Goal: Use online tool/utility: Utilize a website feature to perform a specific function

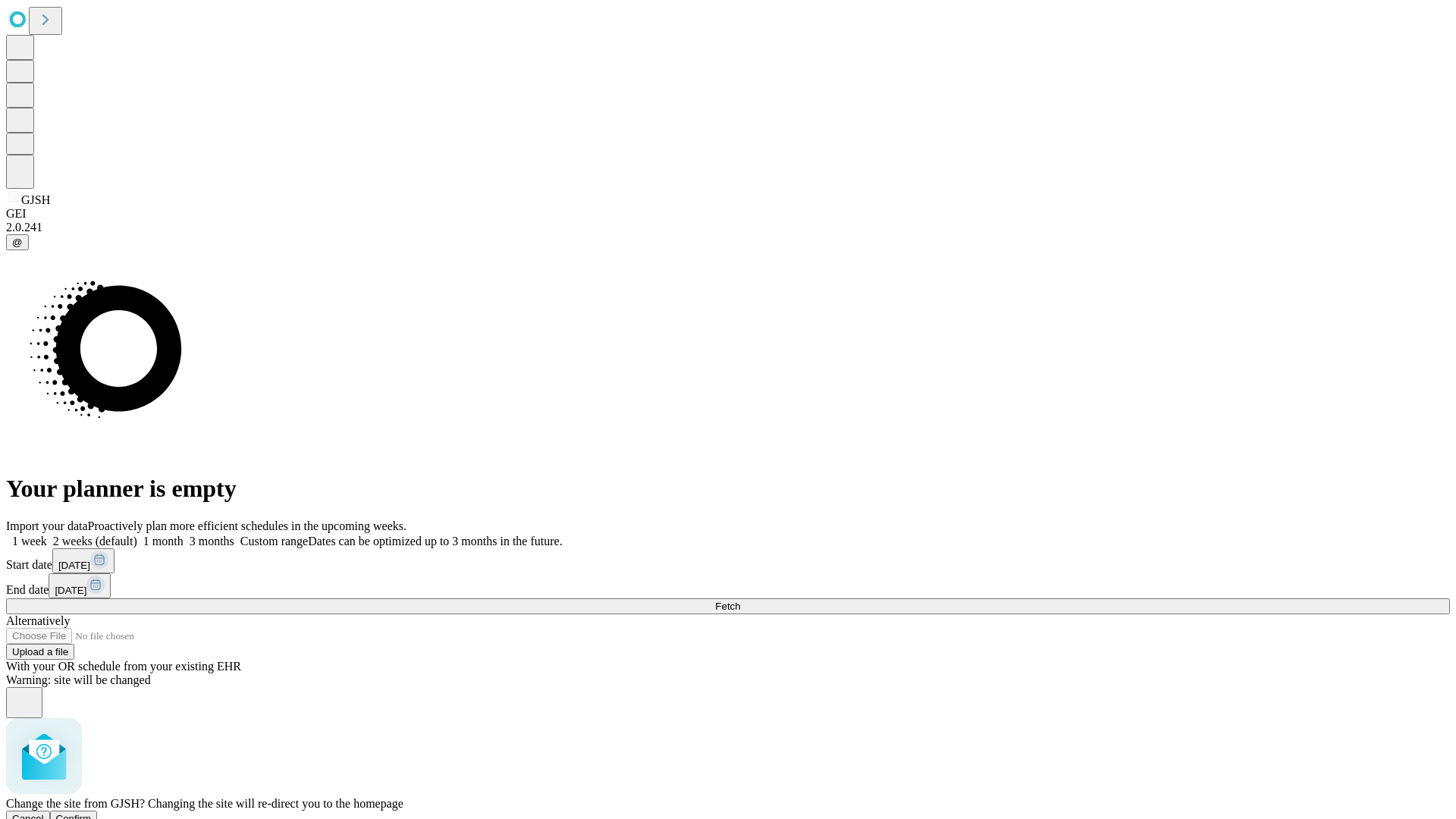
click at [92, 813] on span "Confirm" at bounding box center [74, 818] width 36 height 11
click at [137, 535] on label "2 weeks (default)" at bounding box center [92, 541] width 91 height 13
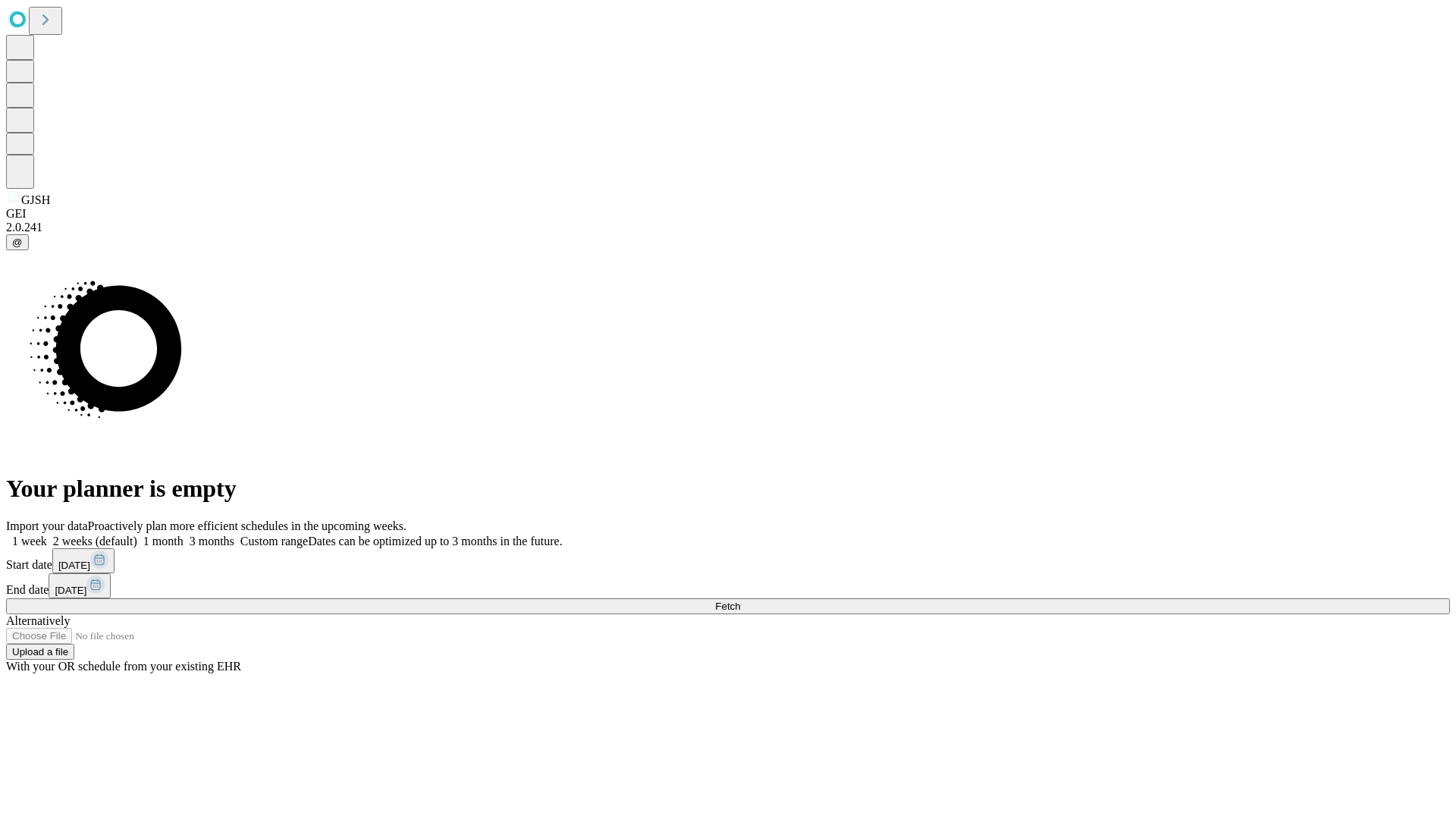
click at [740, 601] on span "Fetch" at bounding box center [727, 606] width 25 height 11
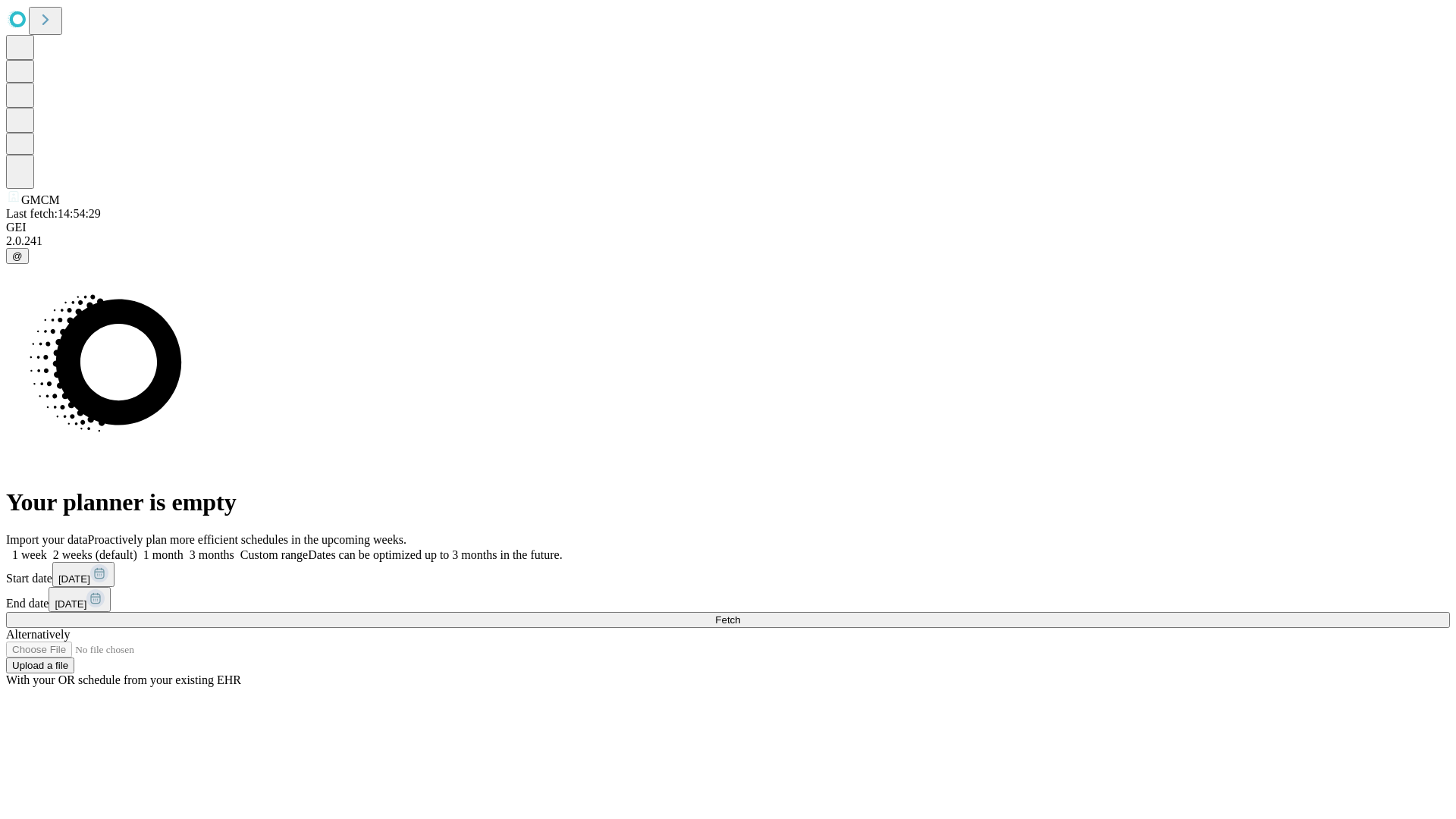
click at [137, 549] on label "2 weeks (default)" at bounding box center [92, 555] width 91 height 13
click at [740, 614] on span "Fetch" at bounding box center [727, 620] width 25 height 11
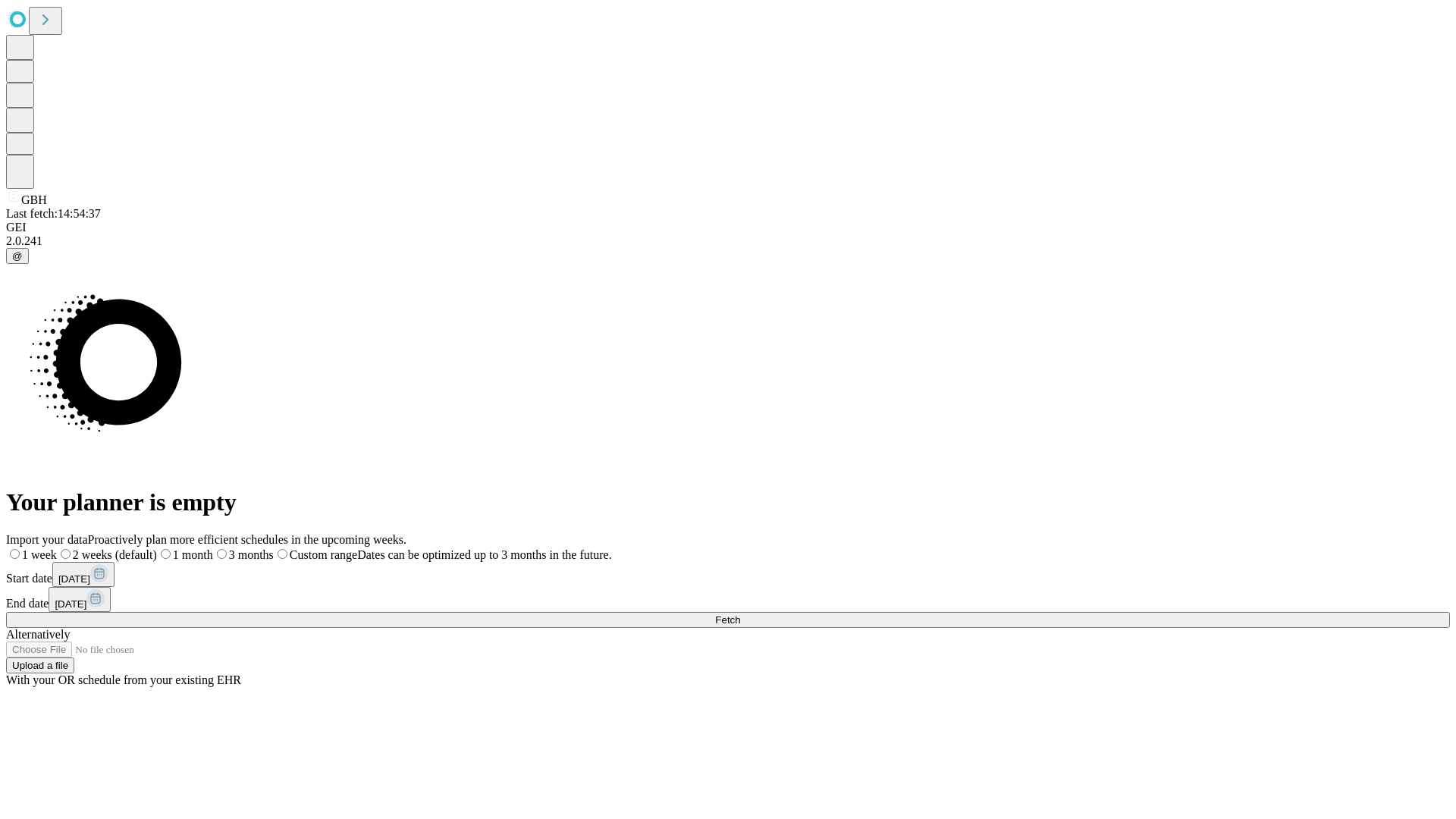
click at [157, 549] on label "2 weeks (default)" at bounding box center [107, 555] width 100 height 13
click at [740, 614] on span "Fetch" at bounding box center [727, 620] width 25 height 11
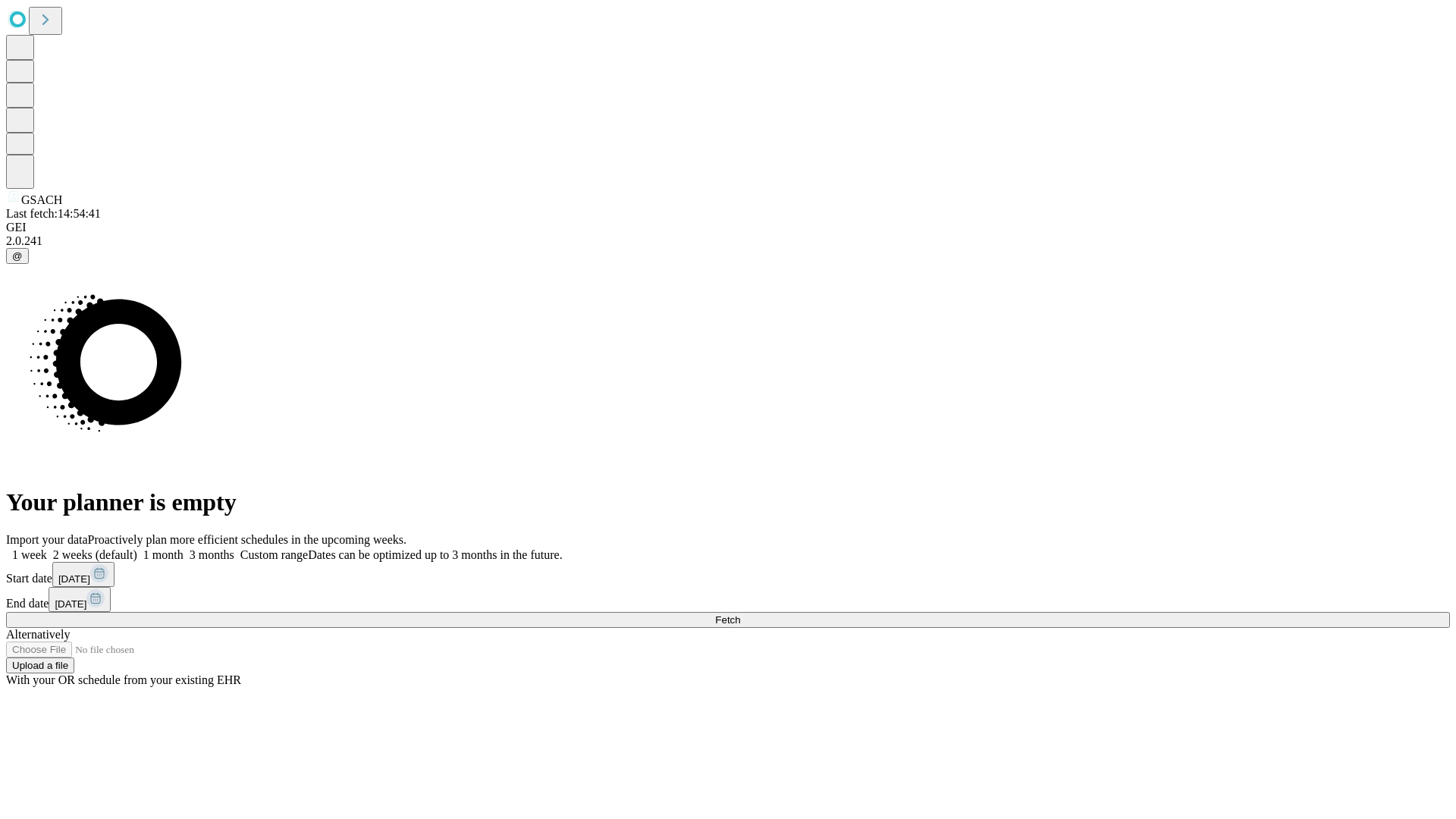
click at [137, 549] on label "2 weeks (default)" at bounding box center [92, 555] width 91 height 13
click at [740, 614] on span "Fetch" at bounding box center [727, 620] width 25 height 11
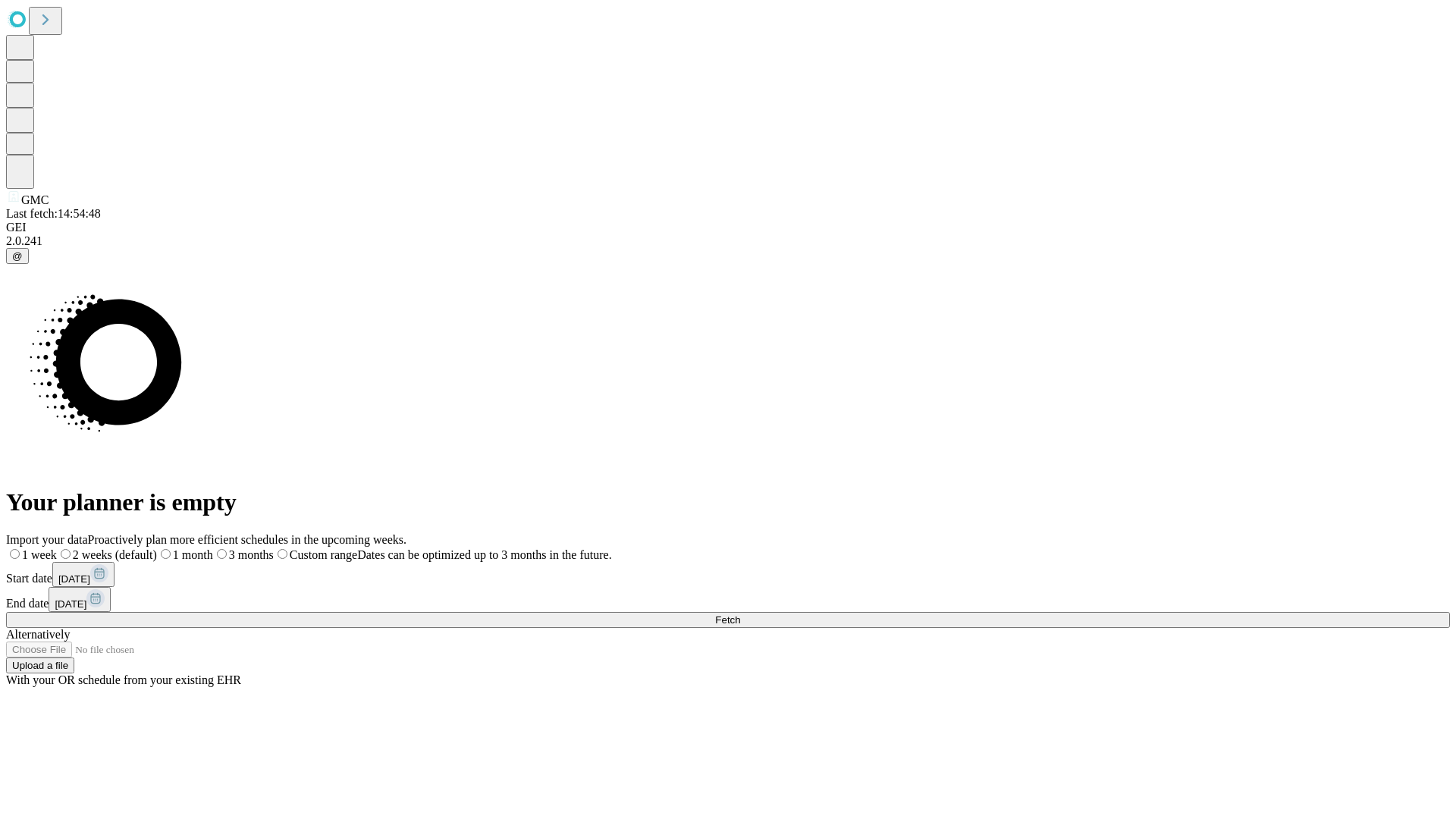
click at [740, 614] on span "Fetch" at bounding box center [727, 620] width 25 height 11
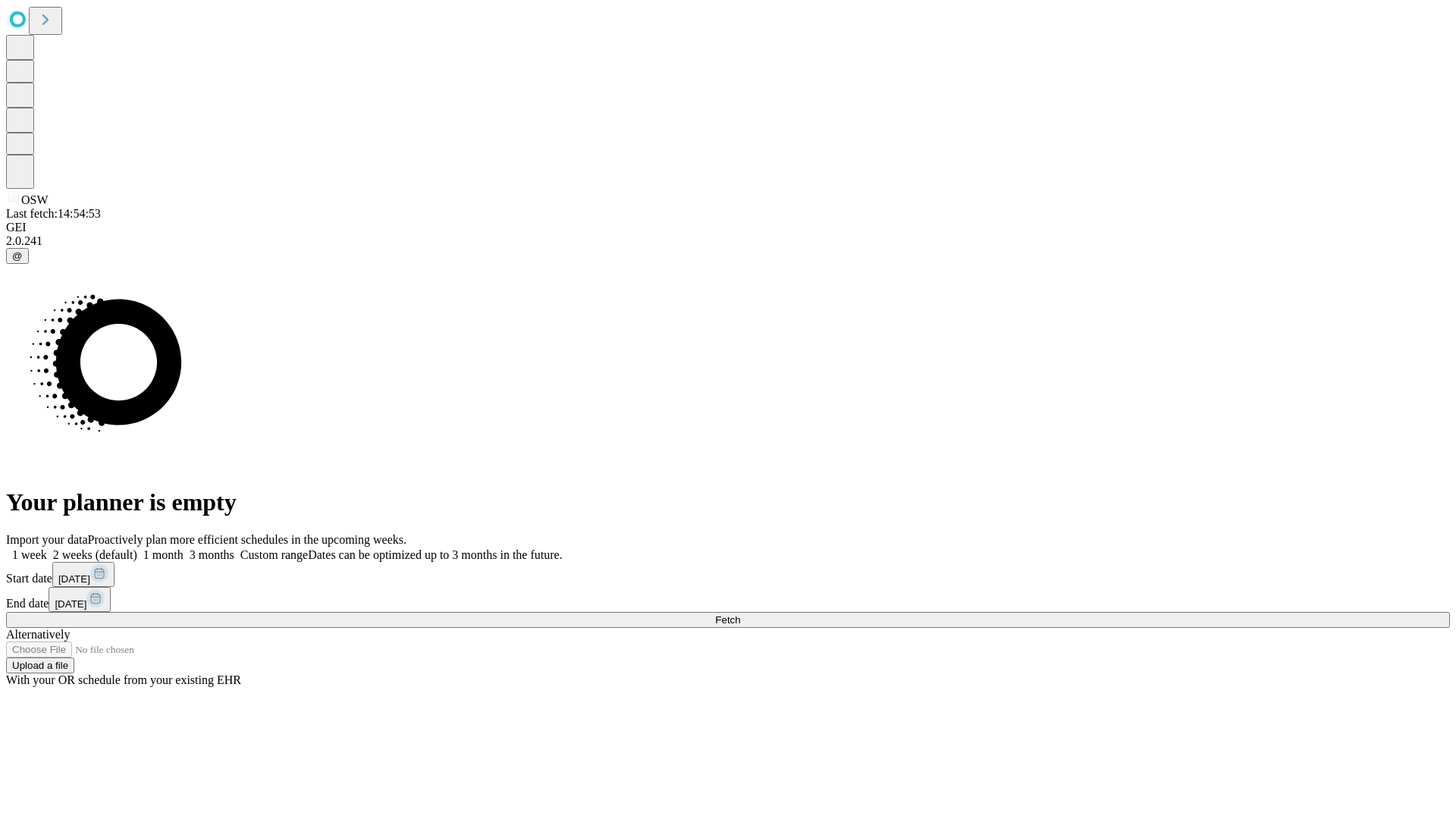
click at [137, 549] on label "2 weeks (default)" at bounding box center [92, 555] width 91 height 13
click at [740, 614] on span "Fetch" at bounding box center [727, 620] width 25 height 11
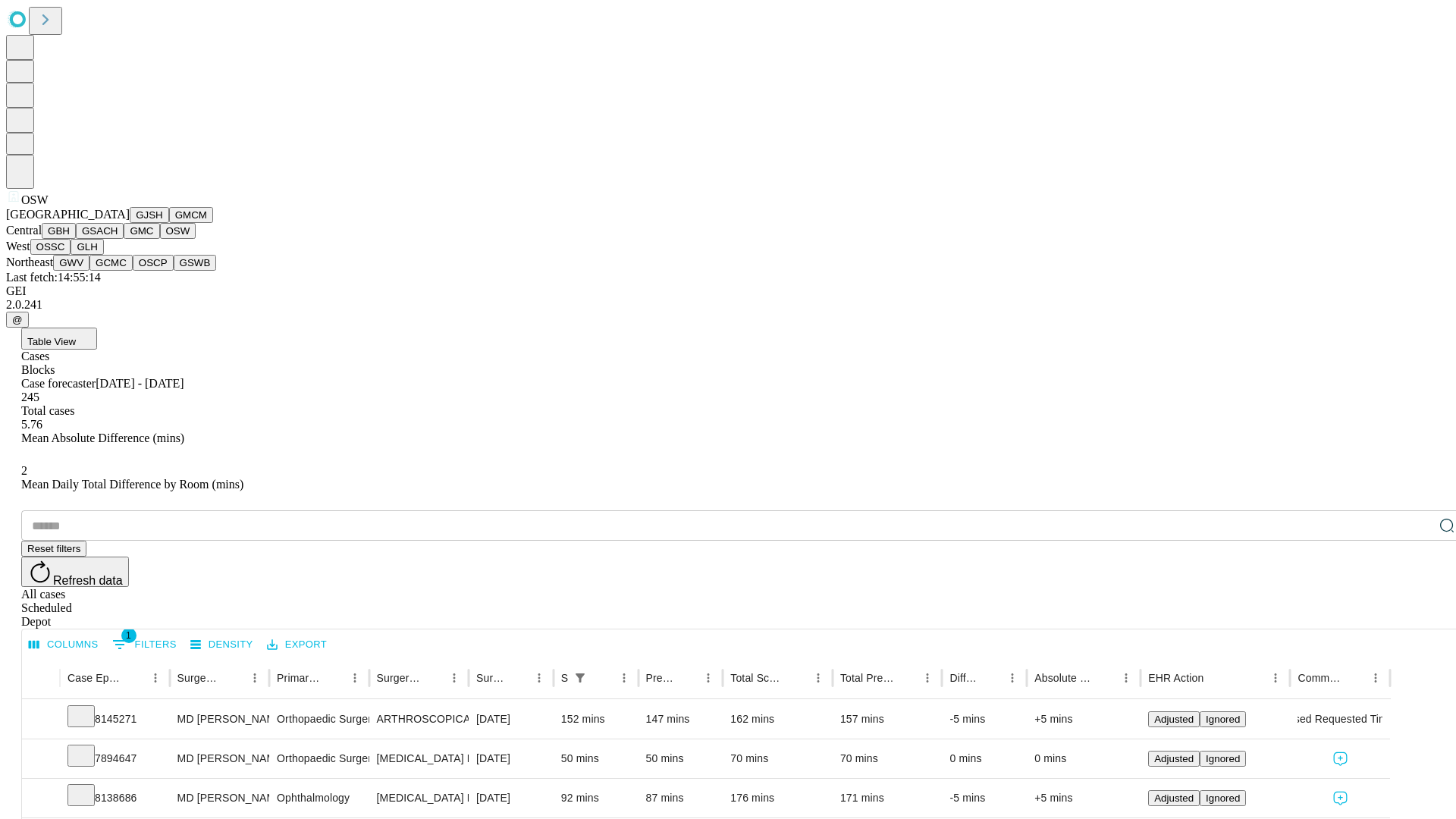
click at [72, 255] on button "OSSC" at bounding box center [51, 247] width 41 height 16
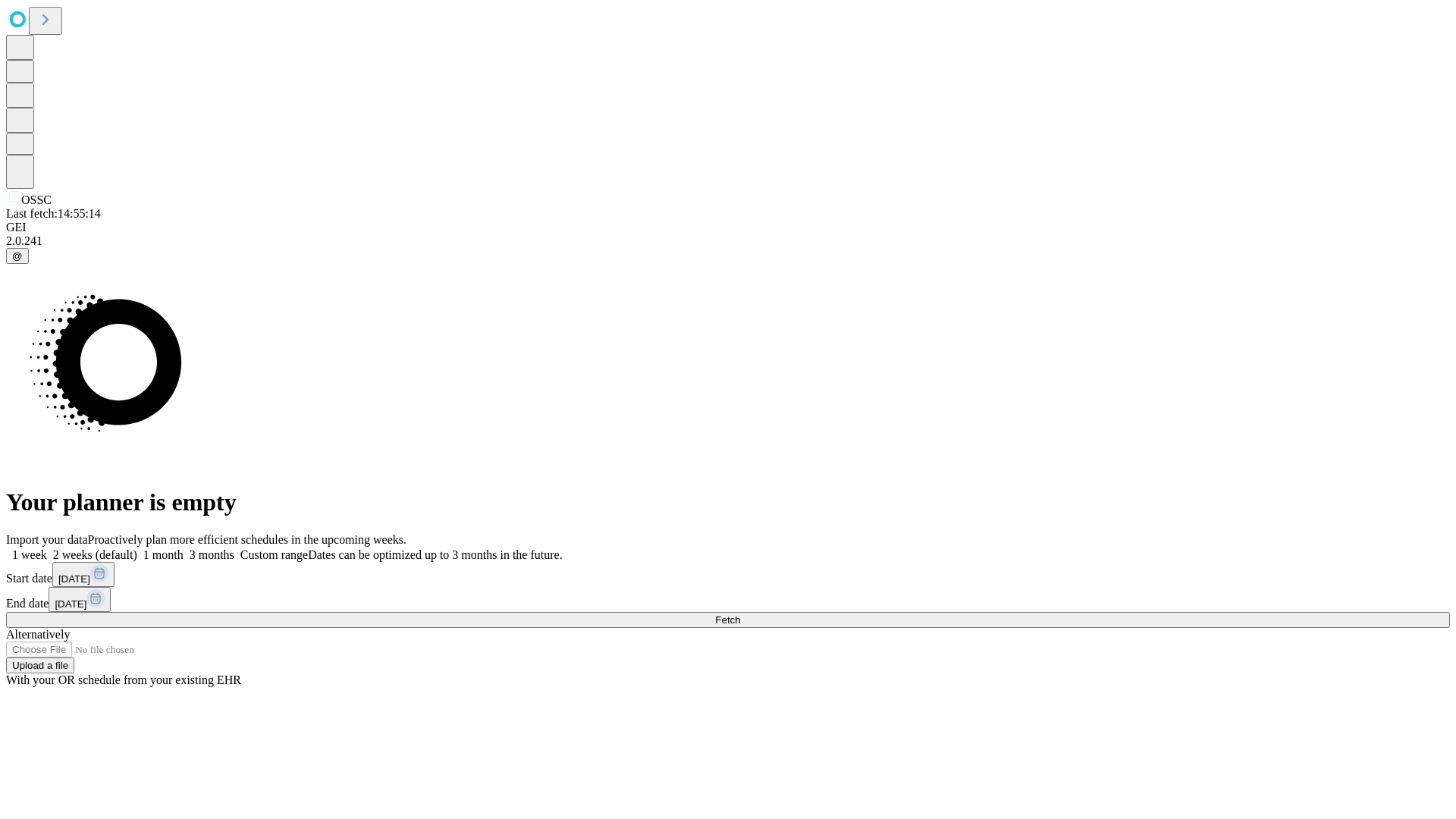
click at [740, 614] on span "Fetch" at bounding box center [727, 620] width 25 height 11
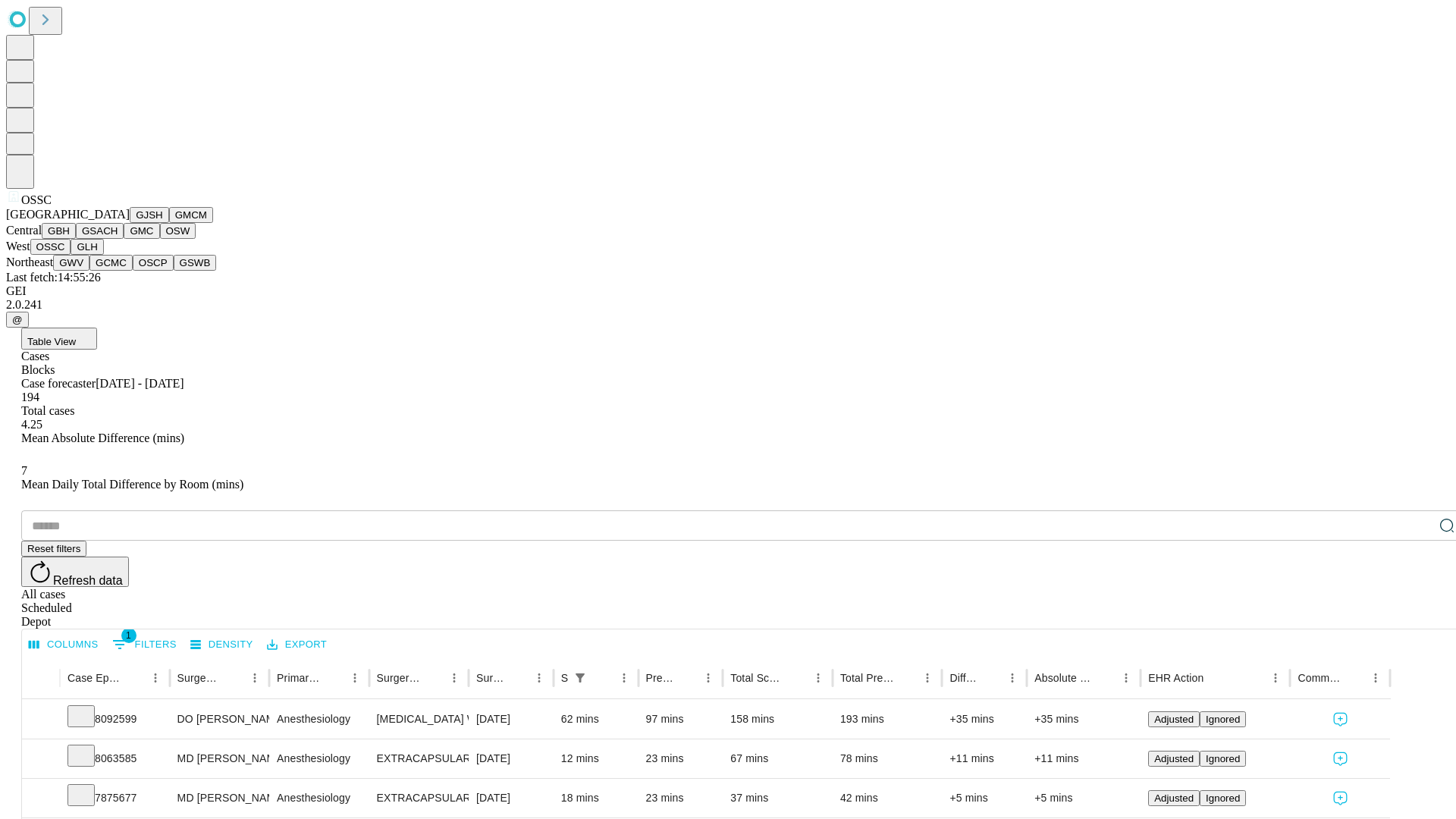
click at [103, 255] on button "GLH" at bounding box center [87, 247] width 33 height 16
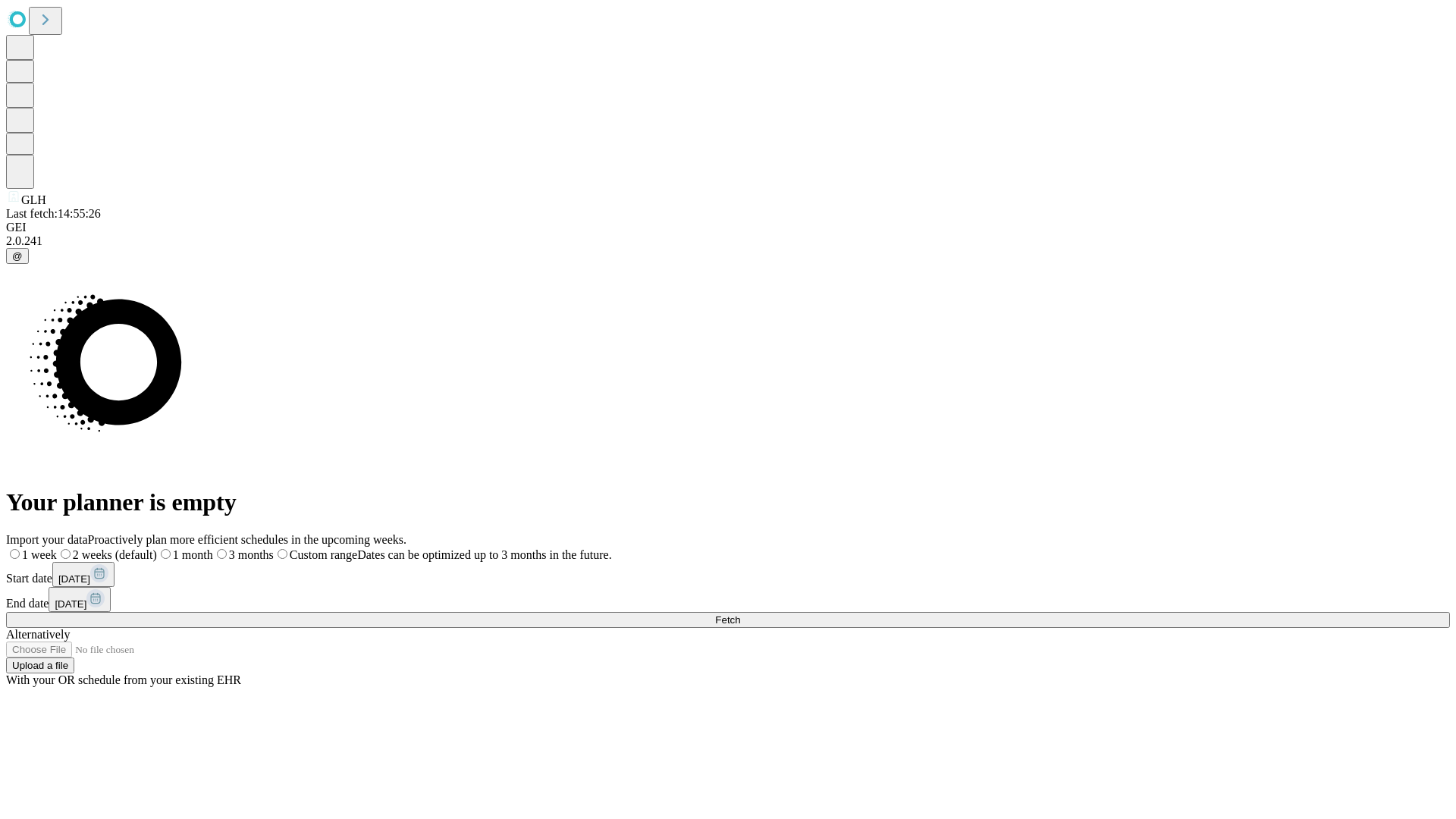
click at [157, 549] on label "2 weeks (default)" at bounding box center [107, 555] width 100 height 13
click at [740, 614] on span "Fetch" at bounding box center [727, 620] width 25 height 11
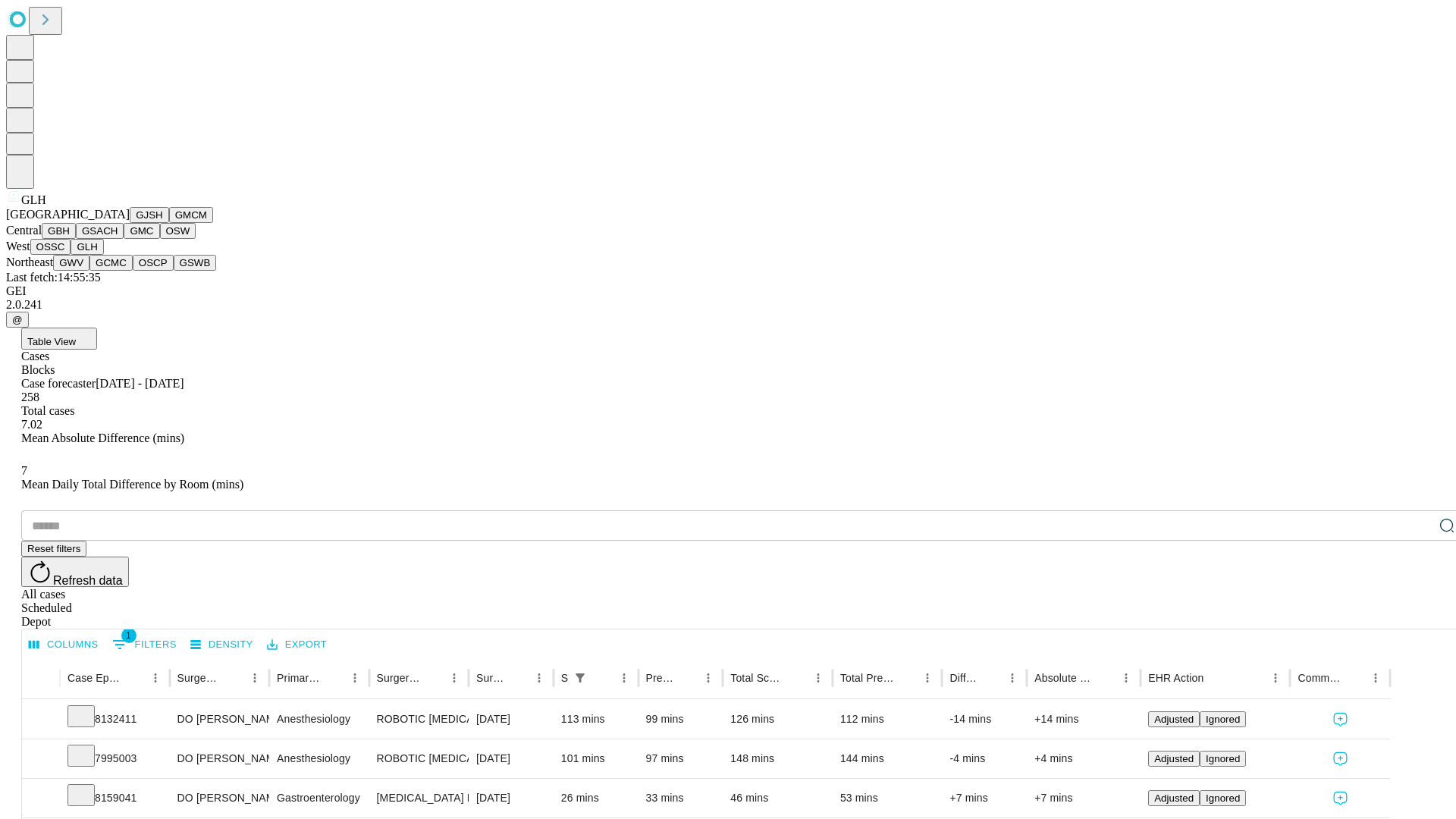
click at [90, 271] on button "GWV" at bounding box center [72, 263] width 37 height 16
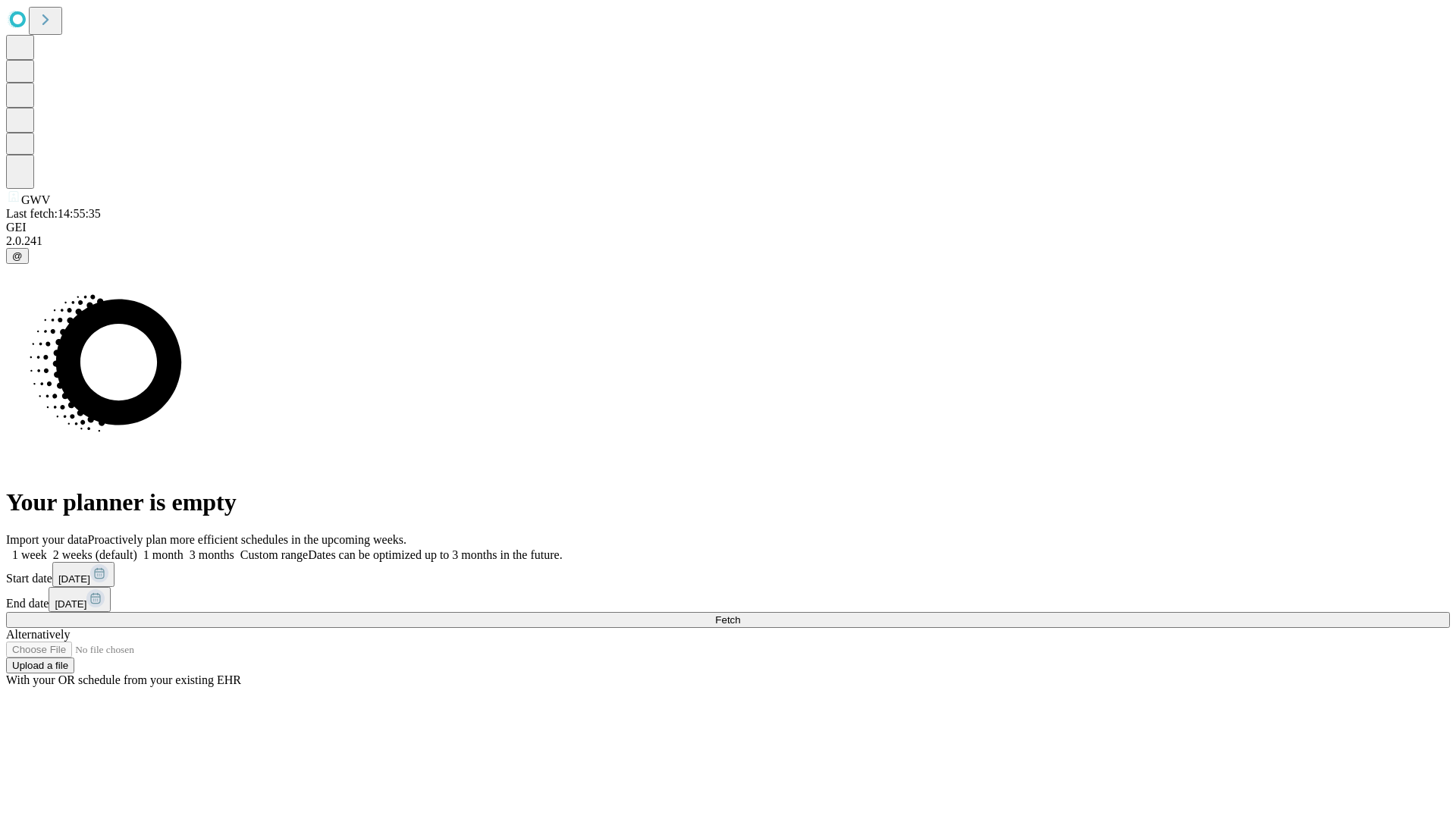
click at [137, 549] on label "2 weeks (default)" at bounding box center [92, 555] width 91 height 13
click at [740, 614] on span "Fetch" at bounding box center [727, 620] width 25 height 11
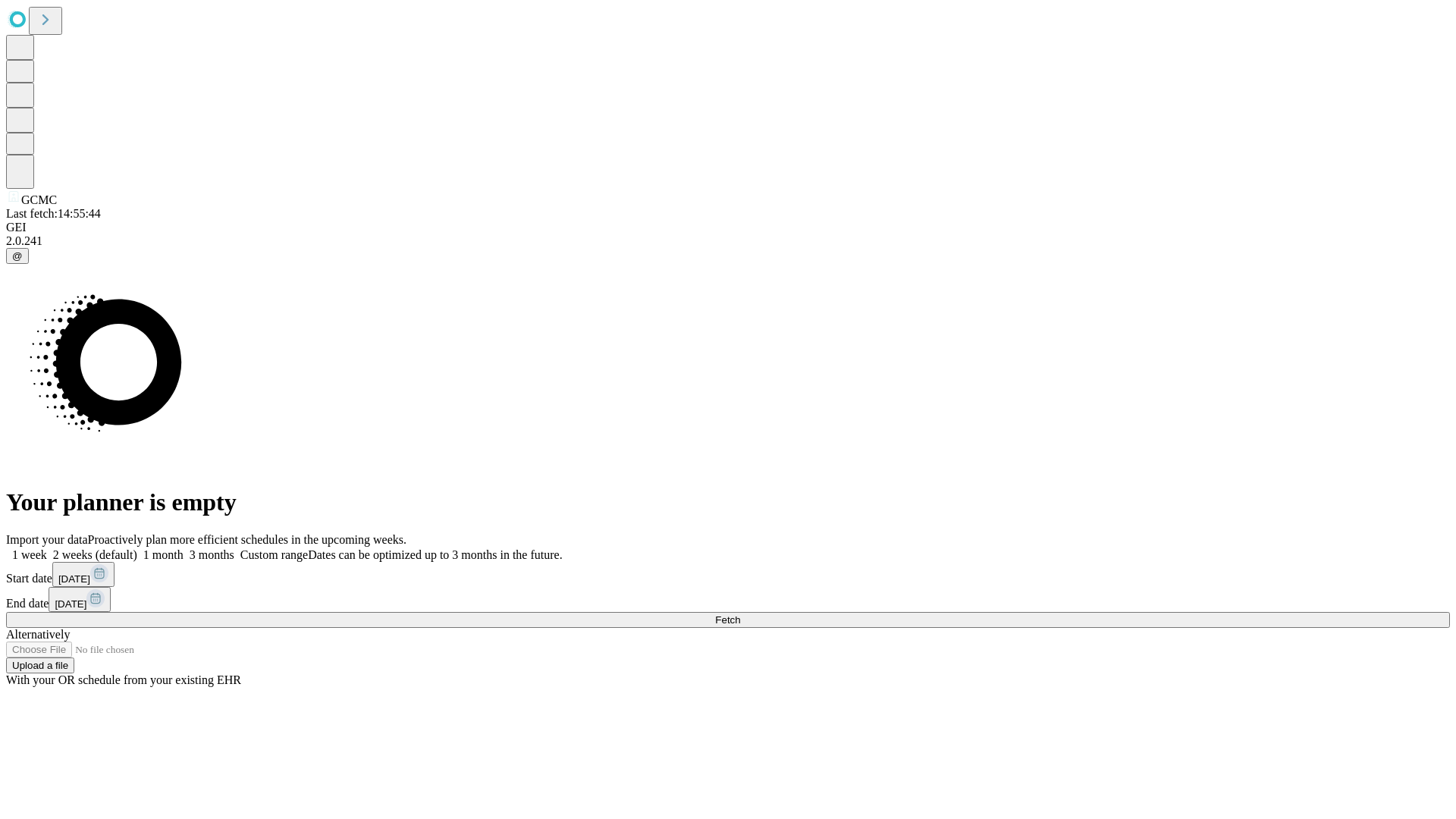
click at [137, 549] on label "2 weeks (default)" at bounding box center [92, 555] width 91 height 13
click at [740, 614] on span "Fetch" at bounding box center [727, 620] width 25 height 11
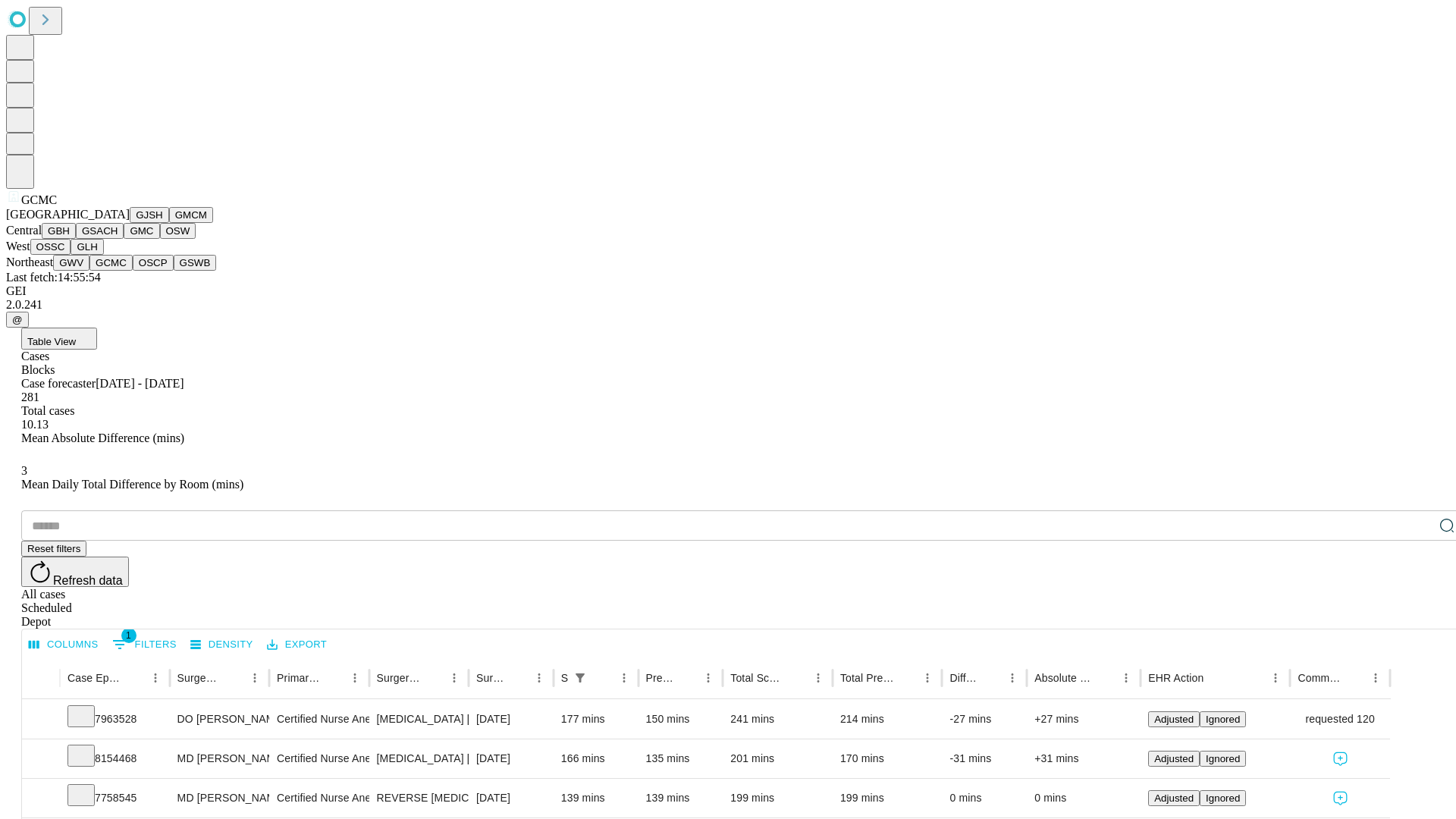
click at [132, 271] on button "OSCP" at bounding box center [153, 263] width 41 height 16
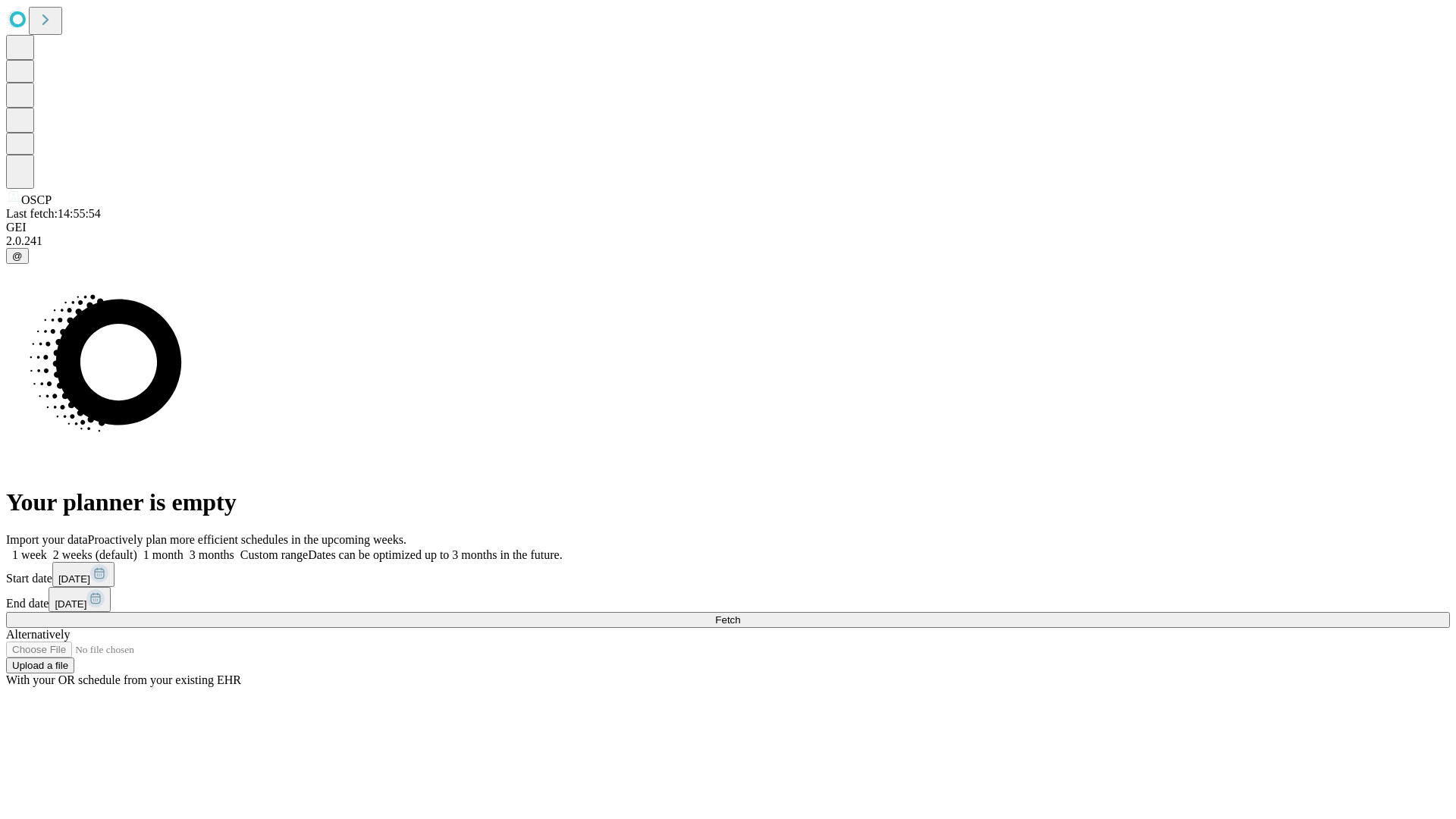
click at [137, 549] on label "2 weeks (default)" at bounding box center [92, 555] width 91 height 13
click at [740, 614] on span "Fetch" at bounding box center [727, 620] width 25 height 11
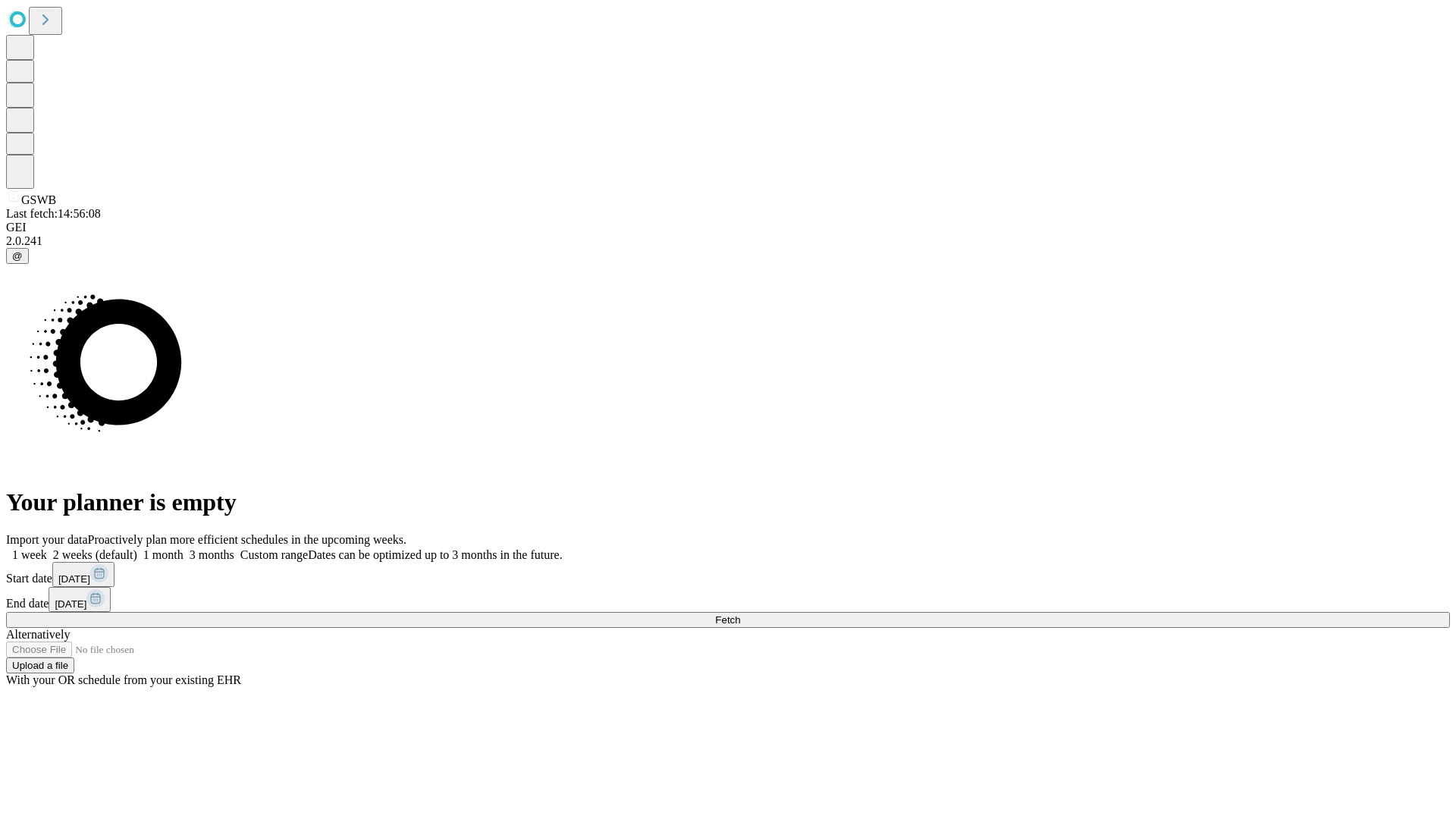
click at [137, 549] on label "2 weeks (default)" at bounding box center [92, 555] width 91 height 13
click at [740, 614] on span "Fetch" at bounding box center [727, 620] width 25 height 11
